Goal: Find specific page/section: Find specific page/section

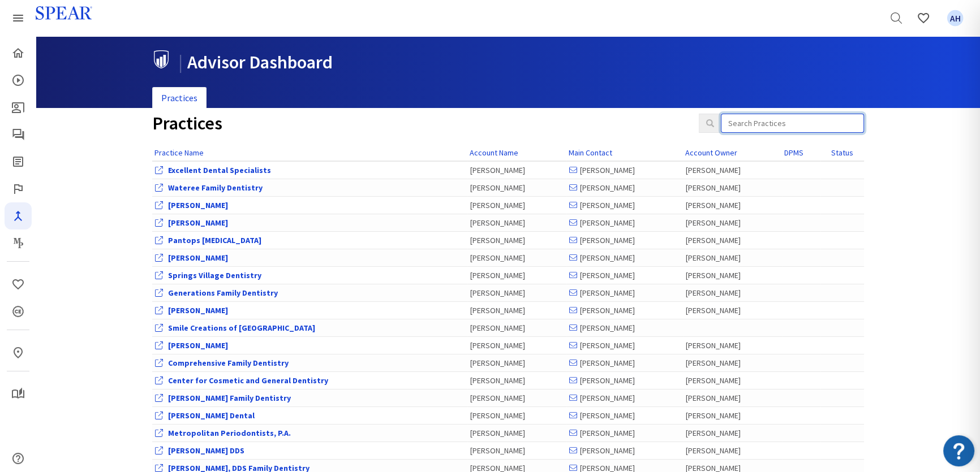
click at [789, 125] on input "search" at bounding box center [792, 123] width 143 height 19
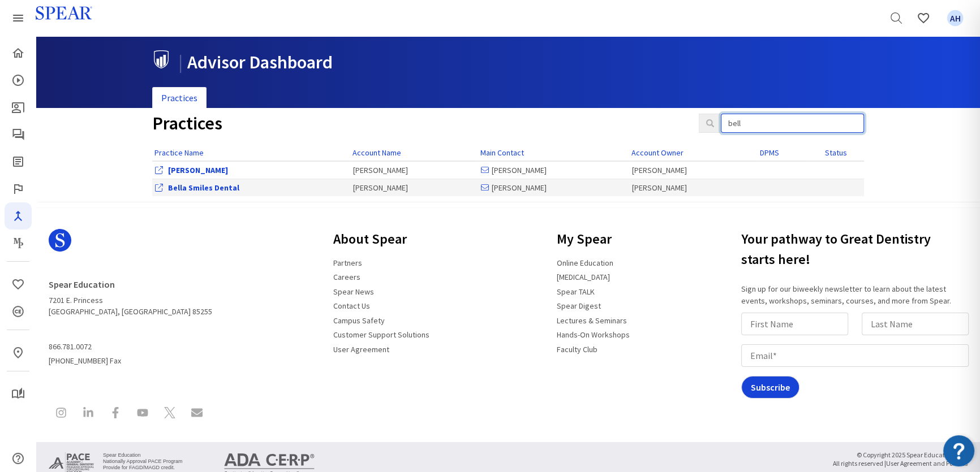
type input "bell"
click at [195, 181] on td "Bella Smiles Dental" at bounding box center [250, 188] width 197 height 18
click at [197, 187] on link "Bella Smiles Dental" at bounding box center [203, 188] width 71 height 10
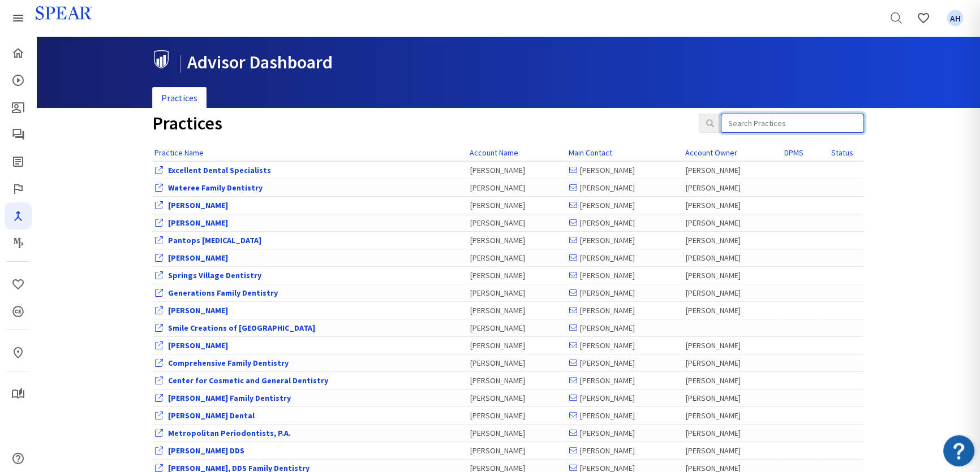
click at [798, 118] on input "search" at bounding box center [792, 123] width 143 height 19
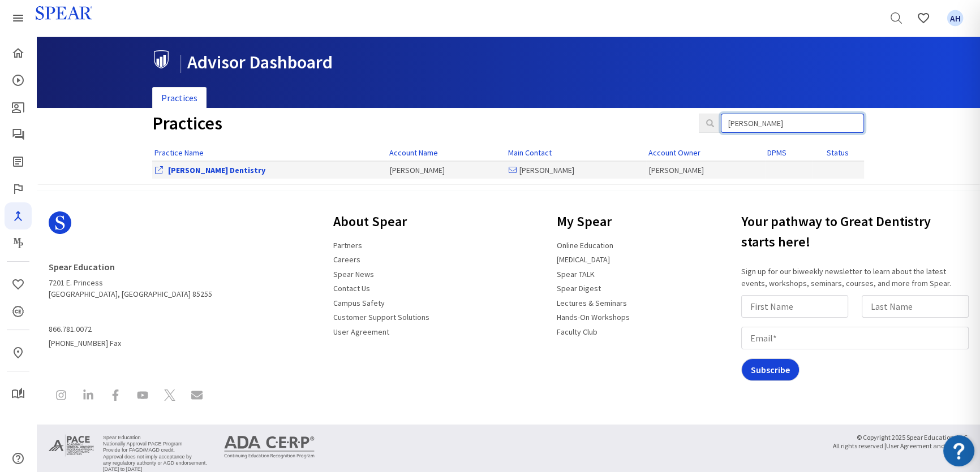
type input "[PERSON_NAME]"
click at [195, 173] on link "[PERSON_NAME] Dentistry" at bounding box center [216, 170] width 97 height 10
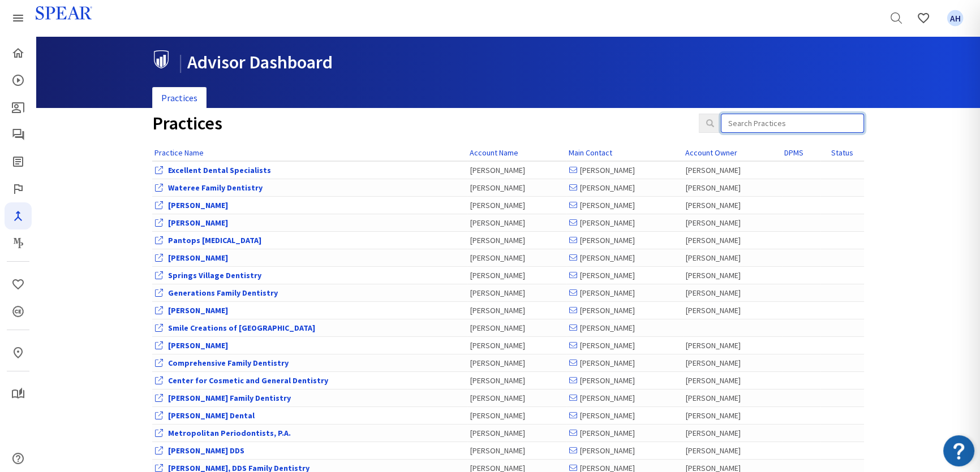
click at [802, 124] on input "search" at bounding box center [792, 123] width 143 height 19
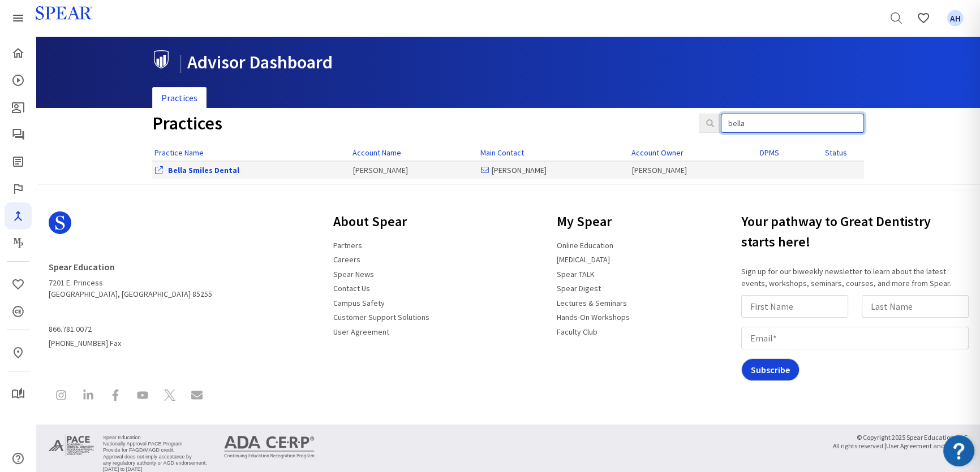
type input "bella"
click at [223, 167] on link "Bella Smiles Dental" at bounding box center [203, 170] width 71 height 10
